Goal: Use online tool/utility: Utilize a website feature to perform a specific function

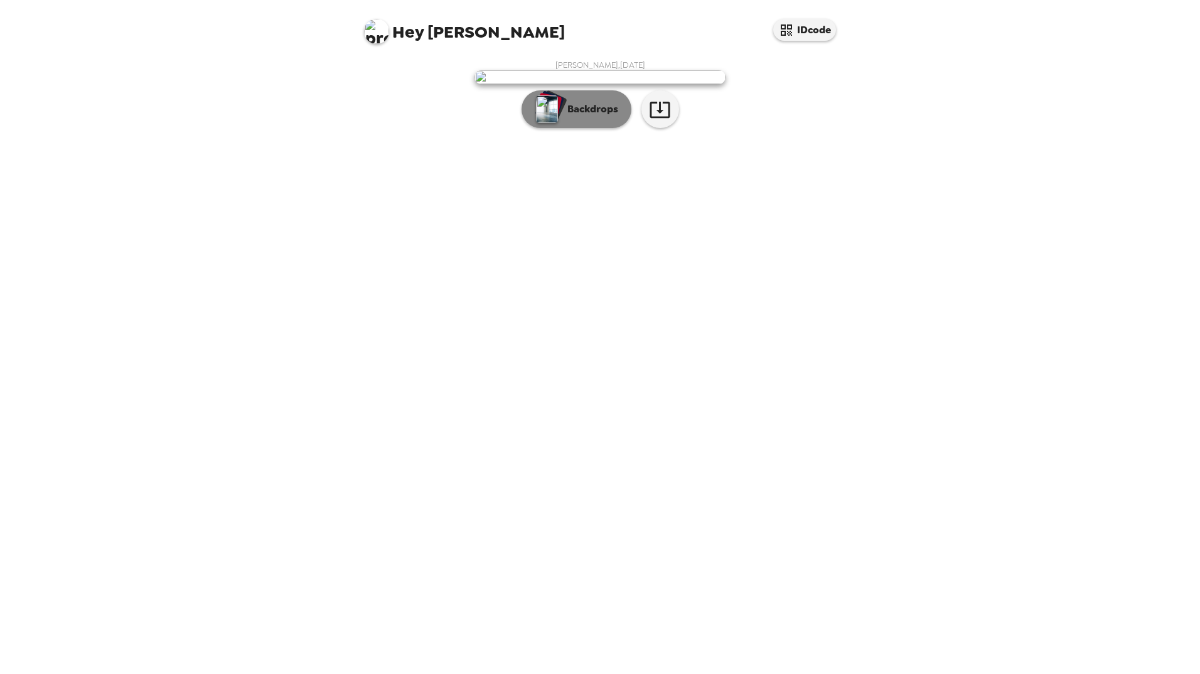
click at [565, 117] on p "Backdrops" at bounding box center [589, 109] width 57 height 15
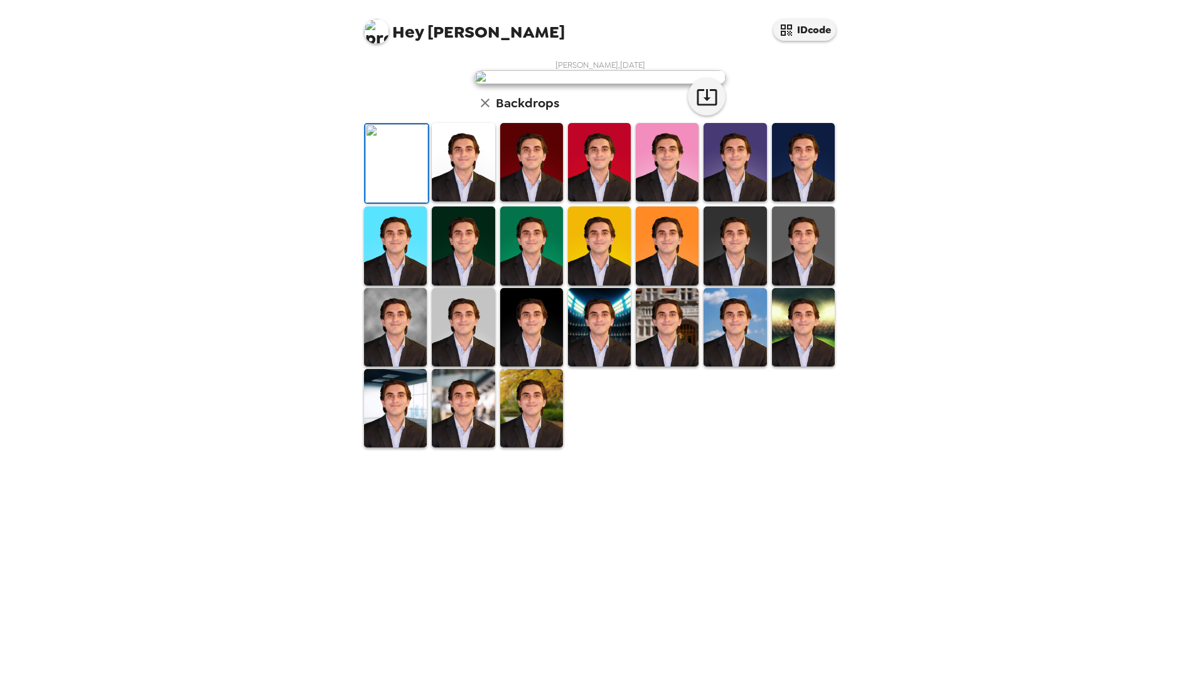
click at [477, 201] on img at bounding box center [463, 162] width 63 height 78
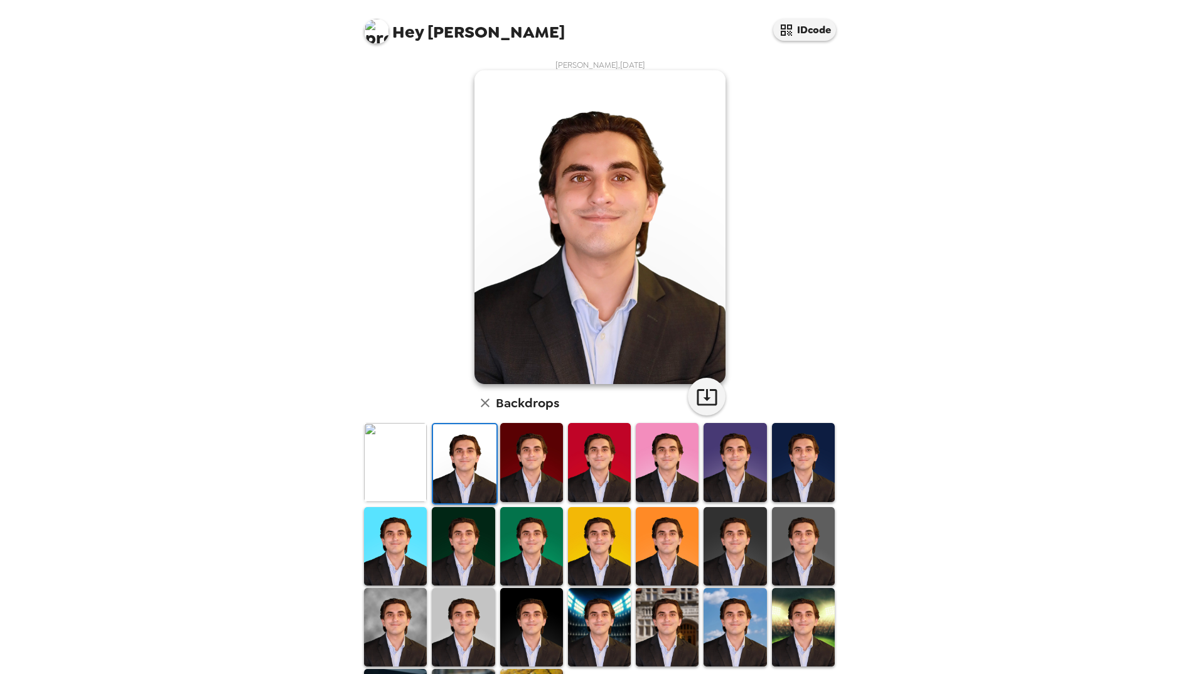
click at [786, 607] on img at bounding box center [803, 627] width 63 height 78
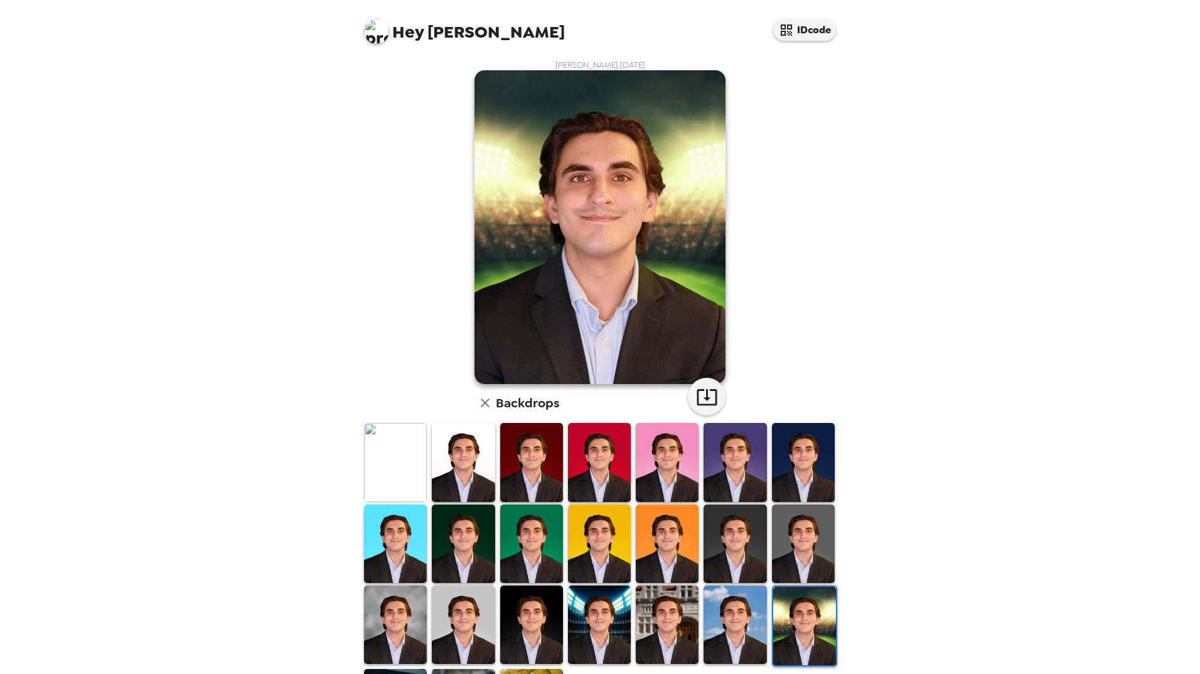
click at [388, 601] on img at bounding box center [395, 625] width 63 height 78
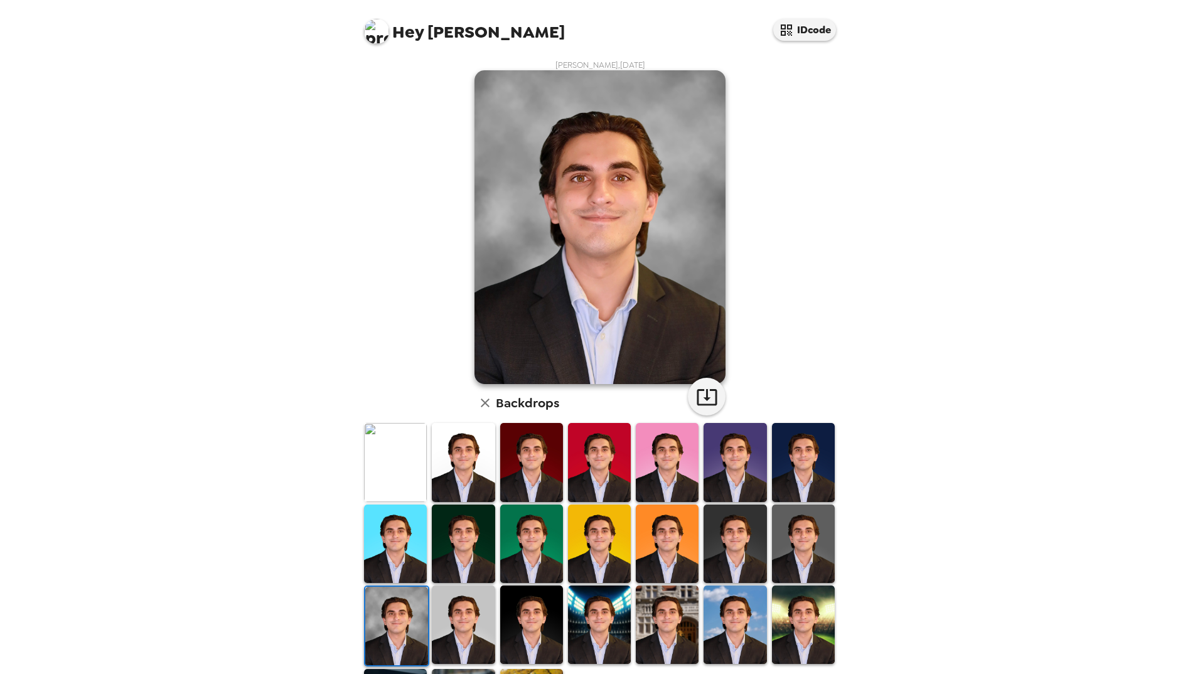
click at [462, 630] on img at bounding box center [463, 625] width 63 height 78
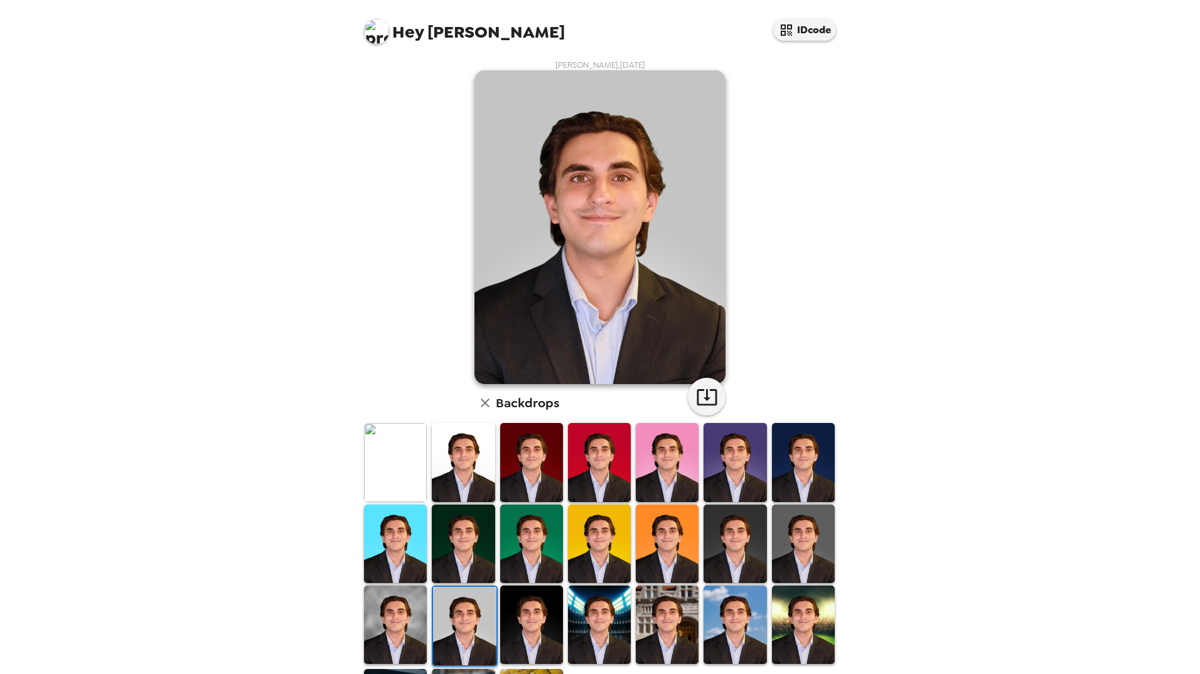
click at [468, 476] on img at bounding box center [463, 462] width 63 height 78
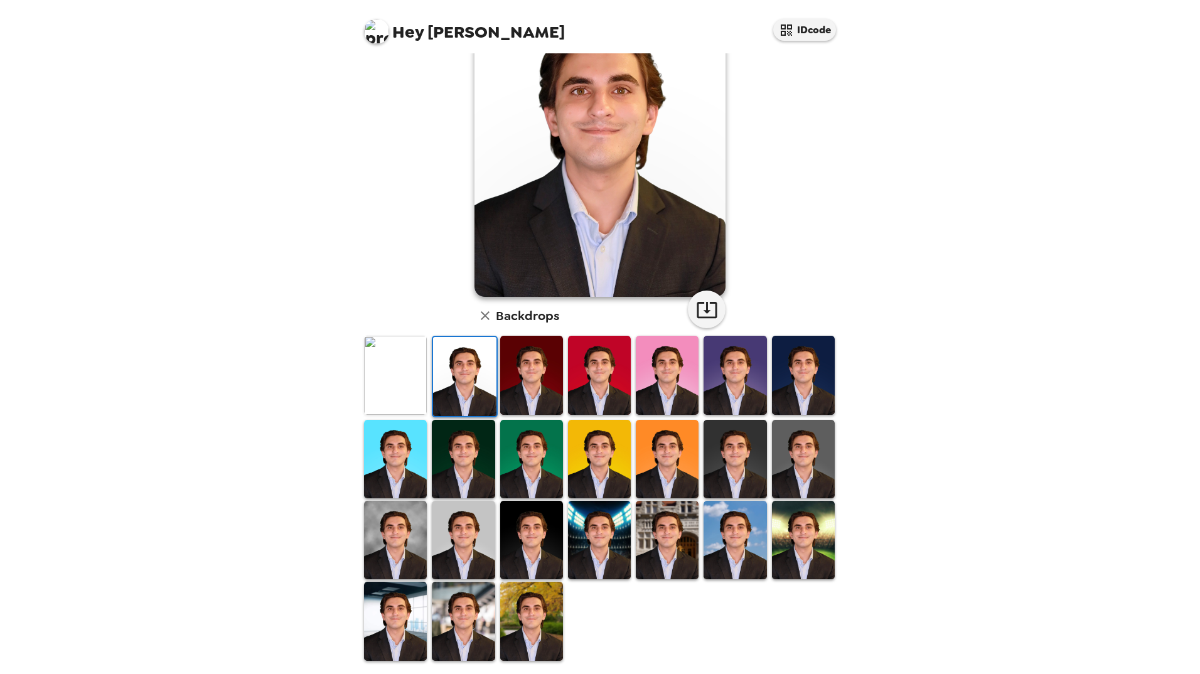
scroll to position [87, 0]
click at [811, 358] on img at bounding box center [803, 375] width 63 height 78
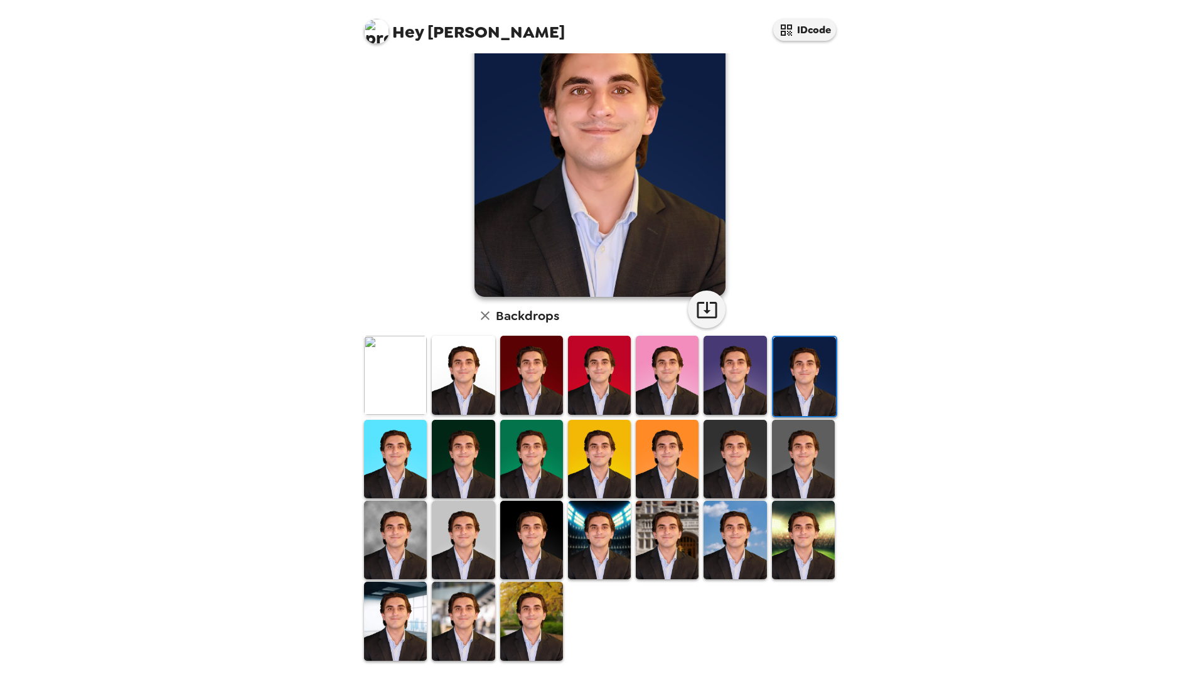
click at [532, 524] on img at bounding box center [531, 540] width 63 height 78
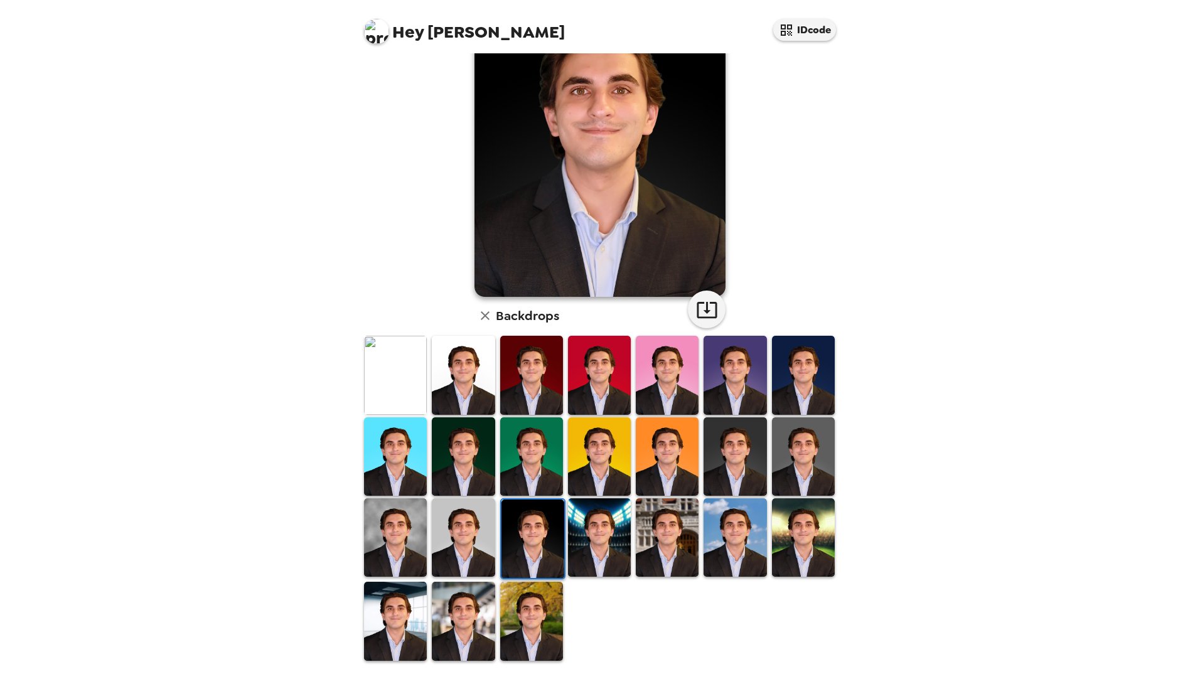
scroll to position [0, 0]
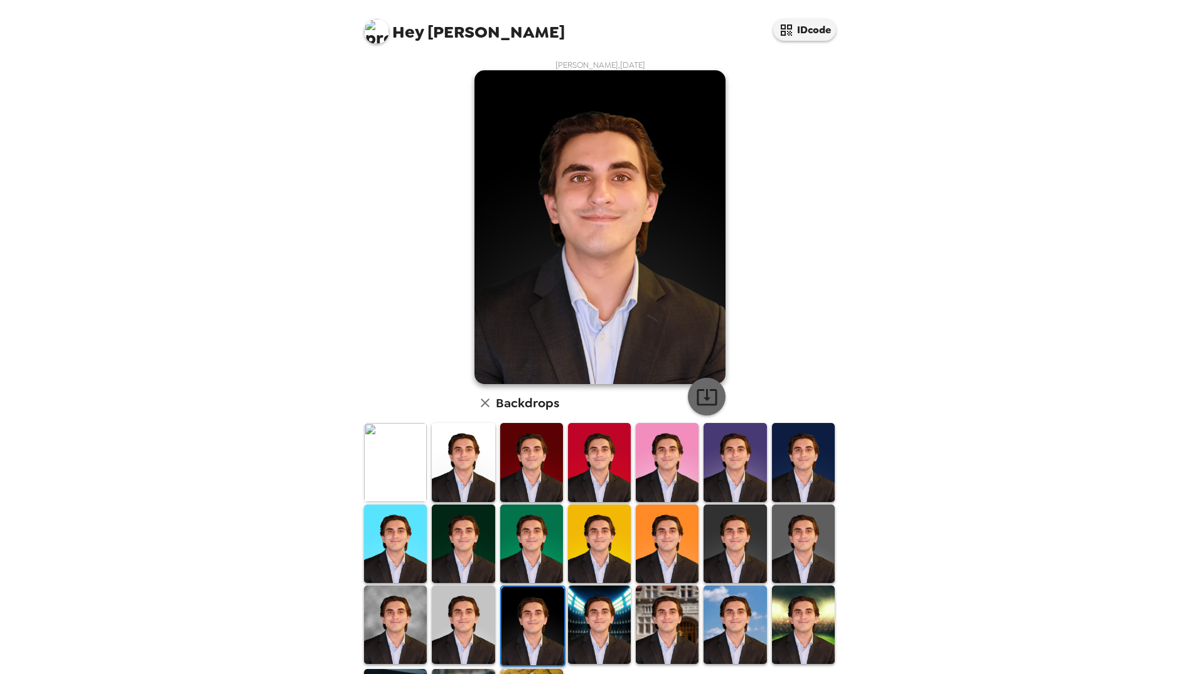
click at [701, 394] on icon "button" at bounding box center [707, 397] width 22 height 22
click at [465, 474] on img at bounding box center [463, 462] width 63 height 78
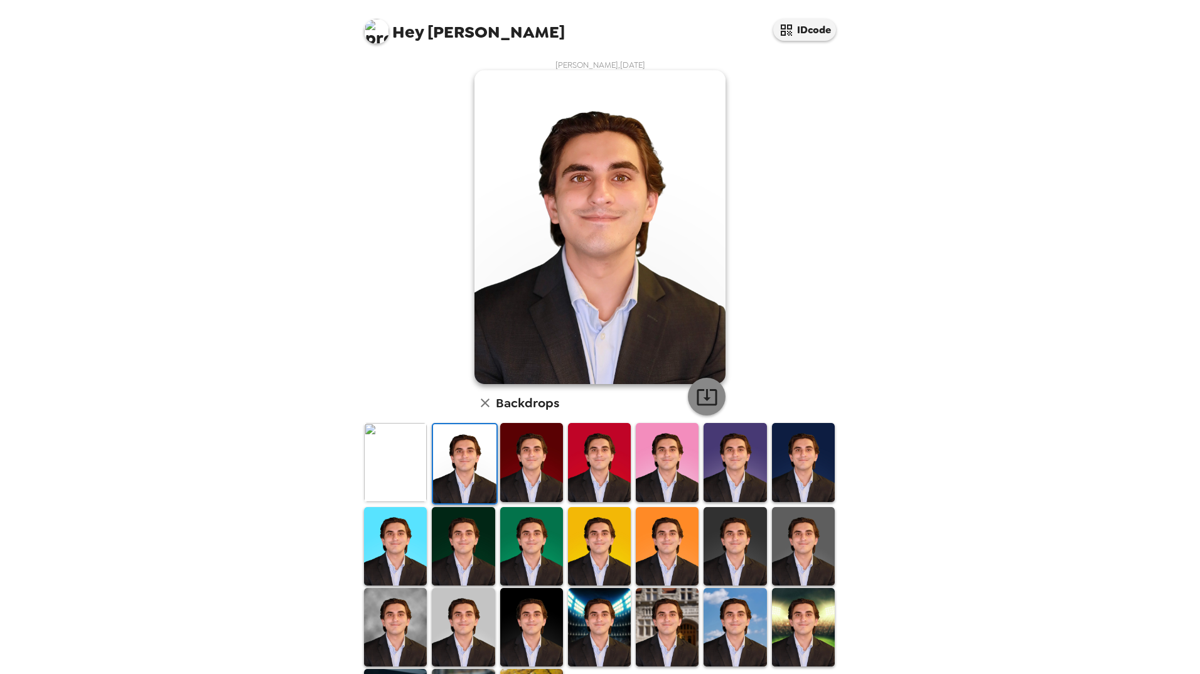
click at [705, 392] on icon "button" at bounding box center [707, 397] width 22 height 22
click at [387, 462] on img at bounding box center [395, 462] width 63 height 78
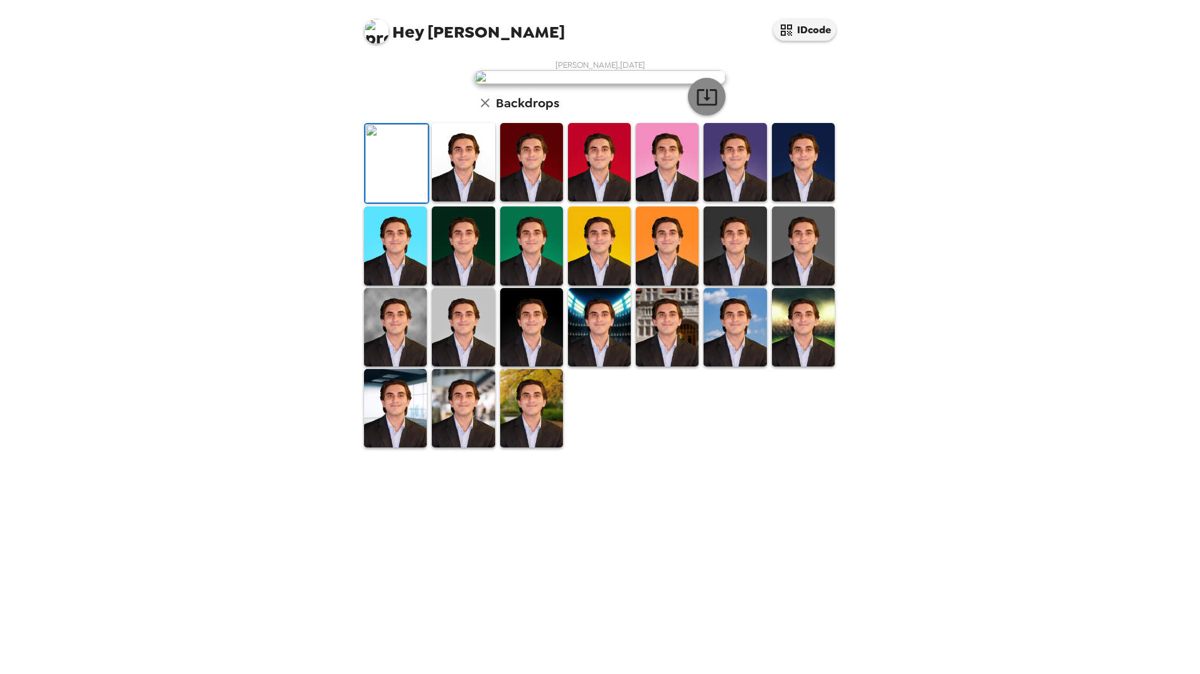
click at [703, 115] on button "button" at bounding box center [707, 97] width 38 height 38
click at [736, 201] on img at bounding box center [735, 162] width 63 height 78
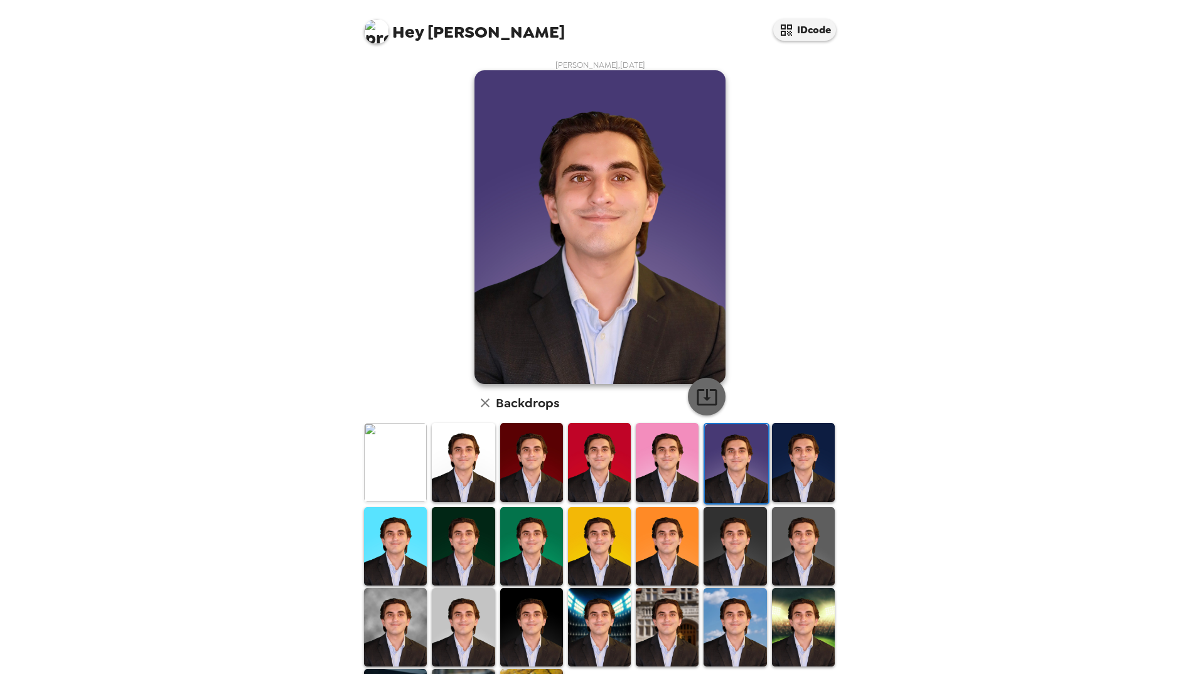
click at [702, 391] on icon "button" at bounding box center [707, 397] width 20 height 16
